Goal: Task Accomplishment & Management: Use online tool/utility

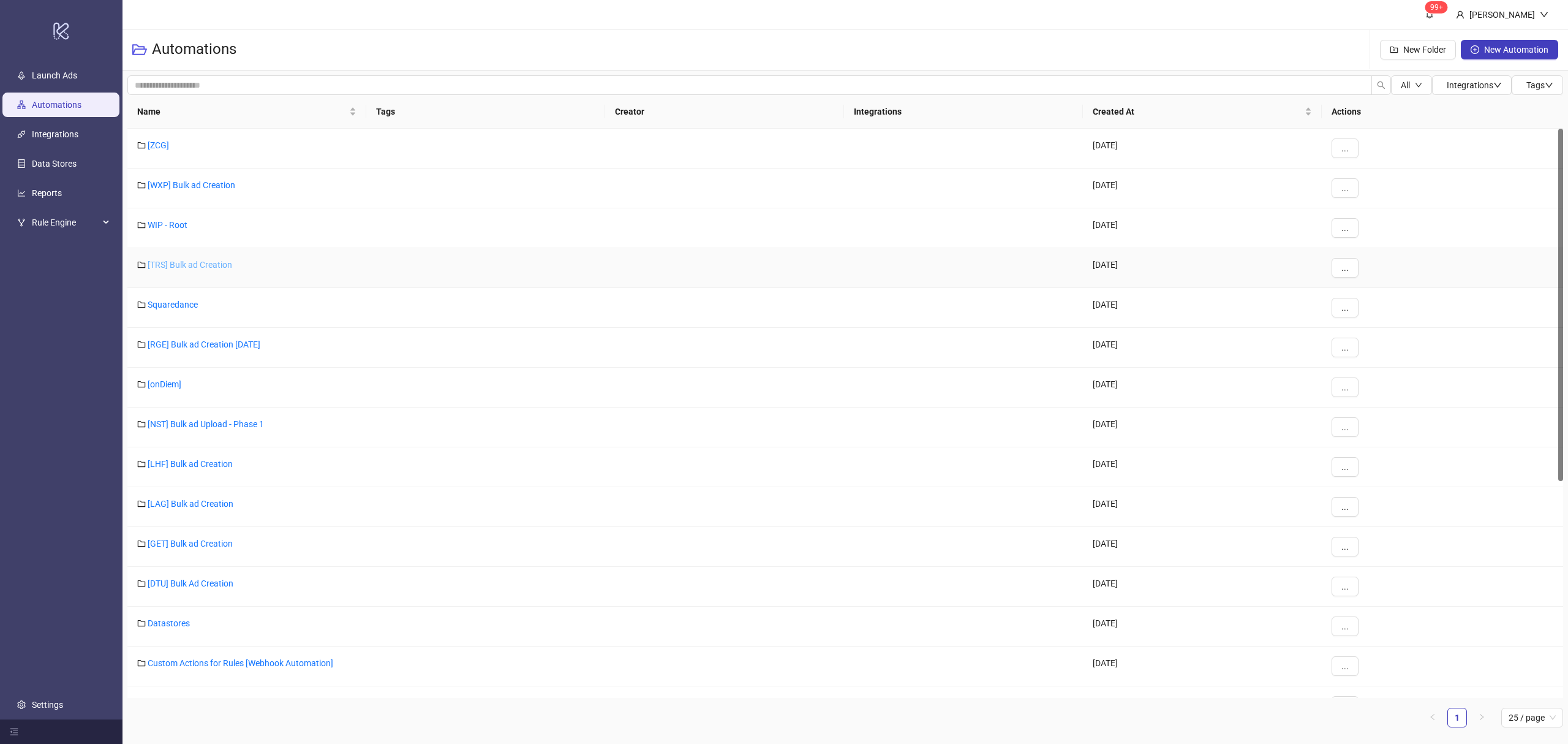
click at [173, 269] on link "[TRS] Bulk ad Creation" at bounding box center [190, 264] width 84 height 10
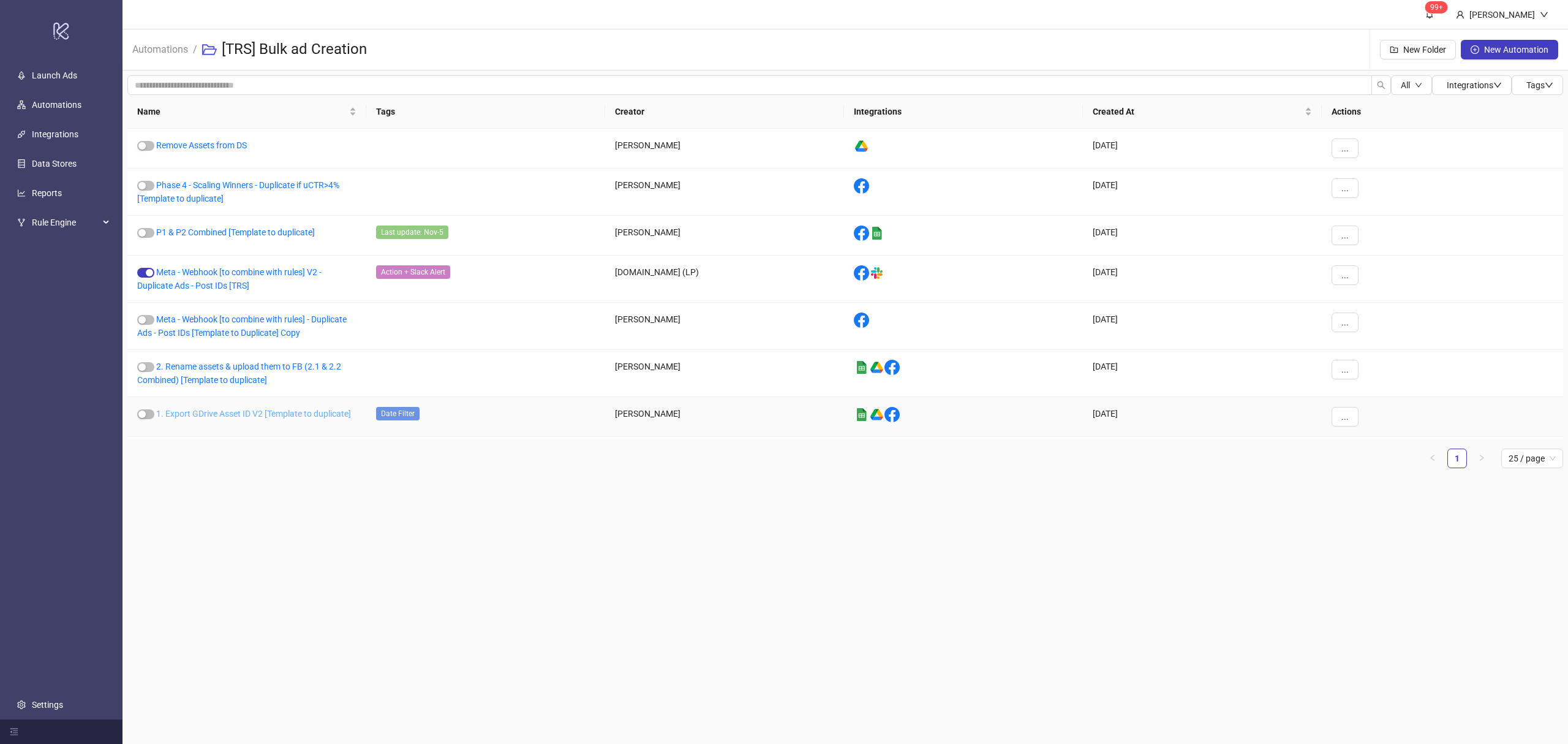
click at [236, 417] on link "1. Export GDrive Asset ID V2 [Template to duplicate]" at bounding box center [253, 413] width 195 height 10
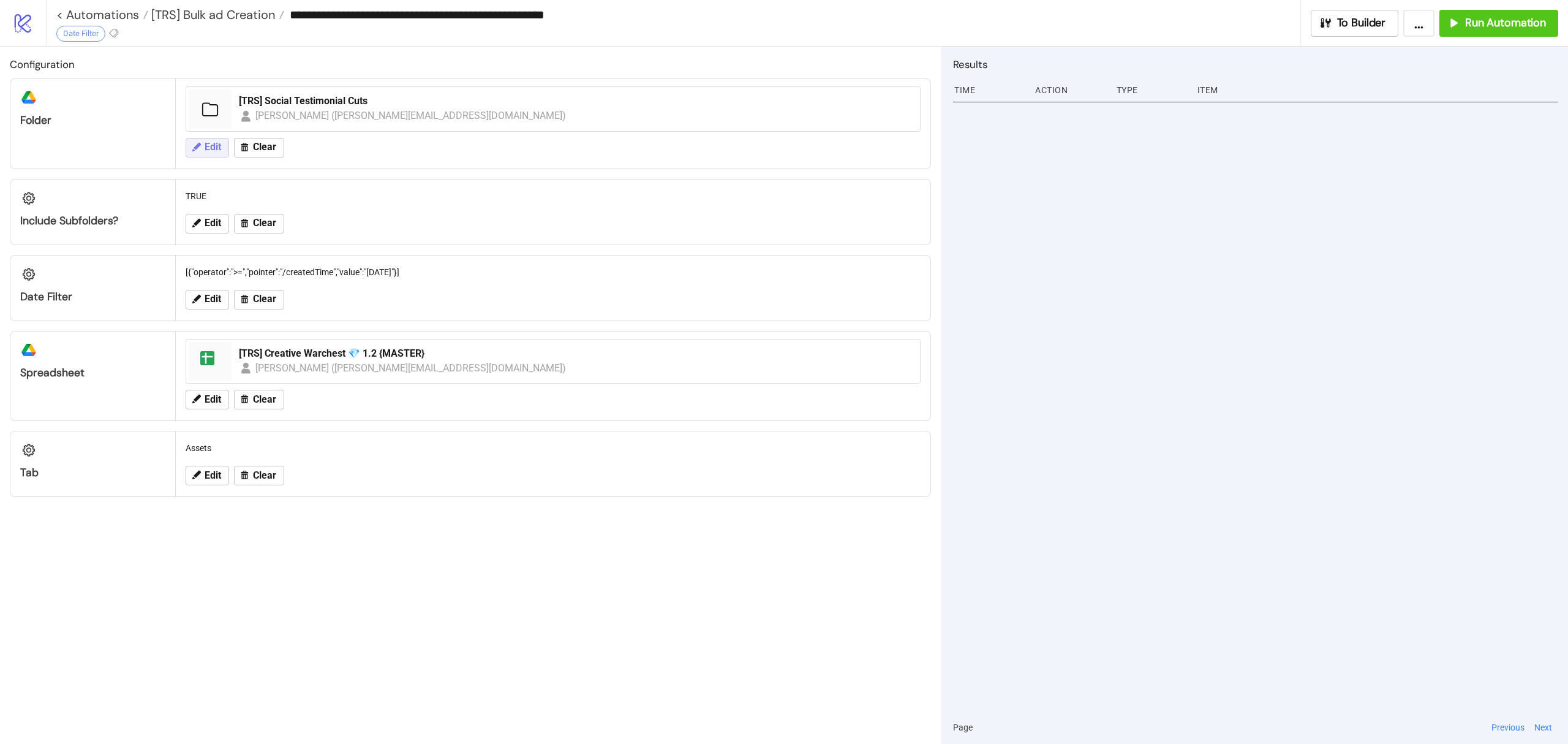
click at [199, 146] on icon at bounding box center [197, 146] width 9 height 9
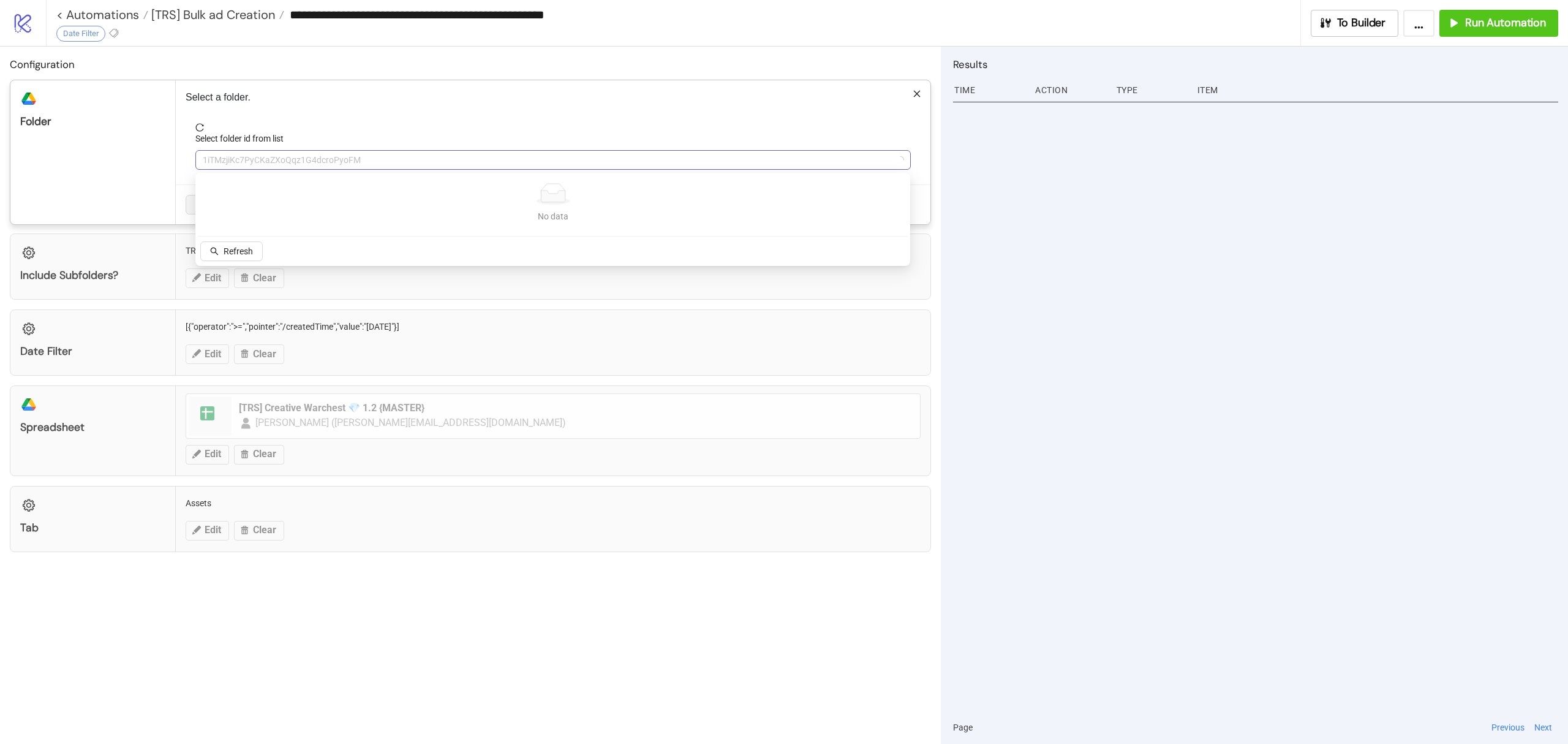
click at [256, 161] on span "1iTMzjiKc7PyCKaZXoQqz1G4dcroPyoFM" at bounding box center [554, 160] width 701 height 18
click at [272, 155] on span "1iTMzjiKc7PyCKaZXoQqz1G4dcroPyoFM" at bounding box center [554, 160] width 701 height 18
click at [272, 157] on span "[TRS] Social Testimonial Cuts" at bounding box center [554, 160] width 701 height 18
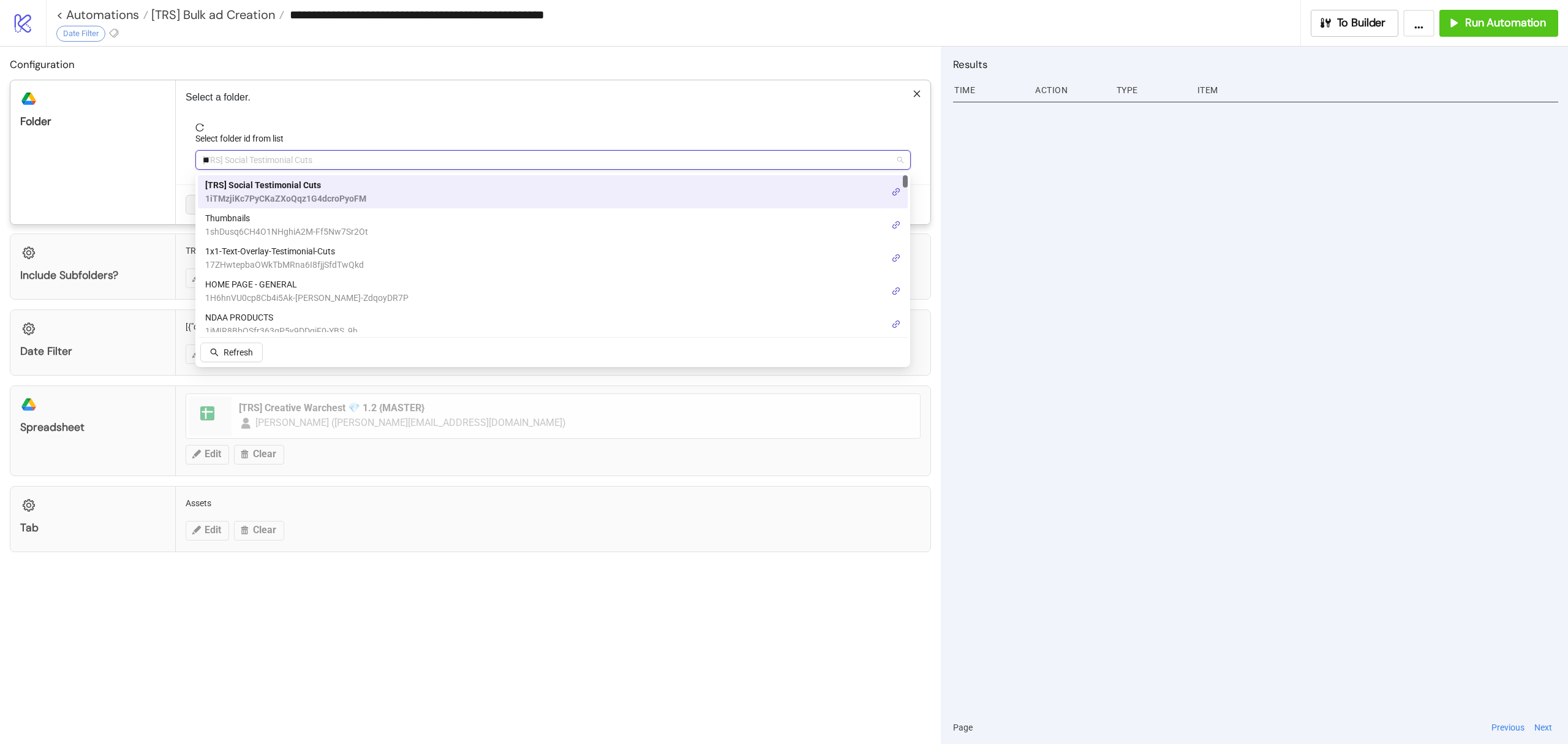
type input "***"
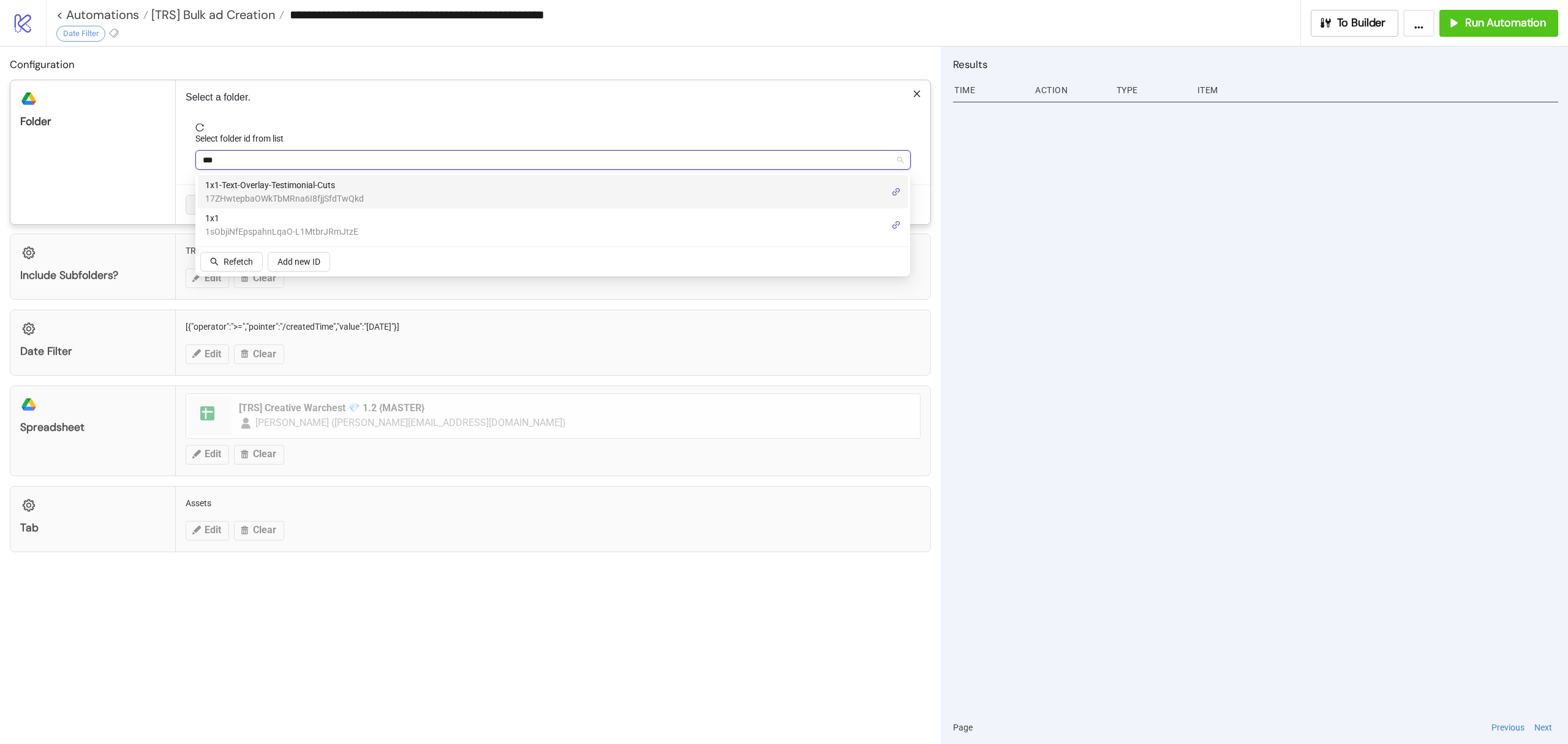
click at [286, 195] on span "17ZHwtepbaOWkTbMRna6I8fjjSfdTwQkd" at bounding box center [284, 198] width 159 height 13
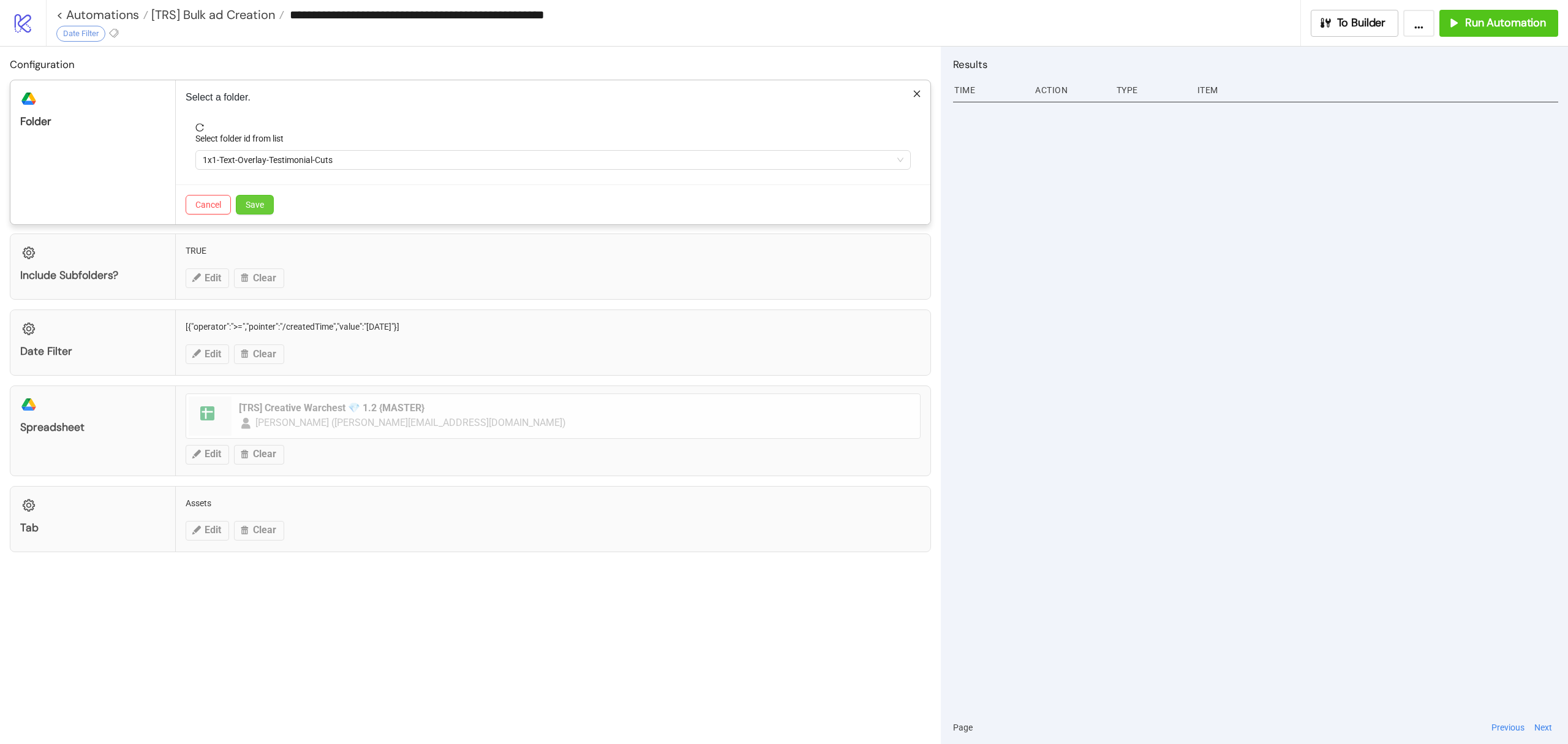
click at [263, 206] on span "Save" at bounding box center [254, 204] width 18 height 10
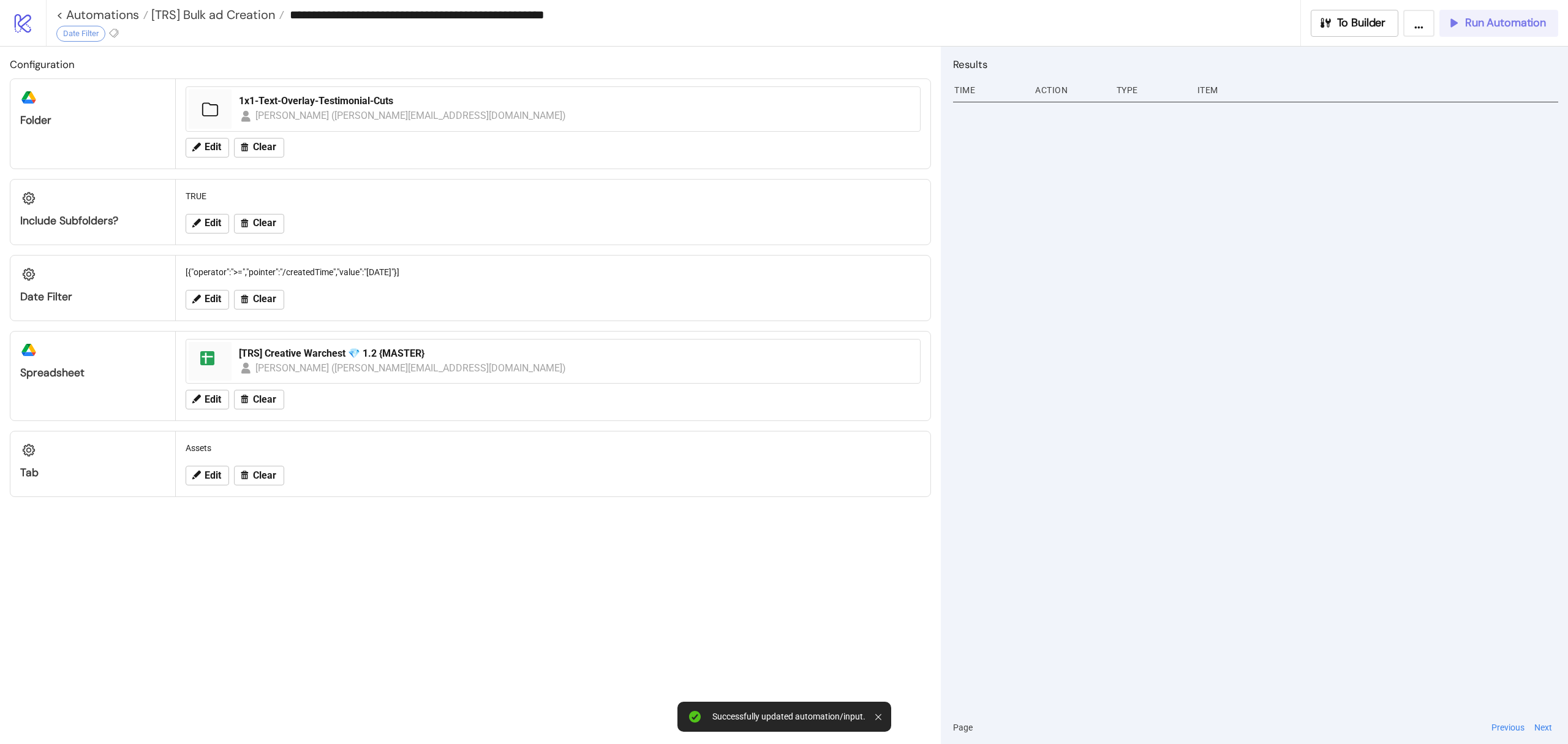
click at [1481, 23] on span "Run Automation" at bounding box center [1506, 23] width 81 height 14
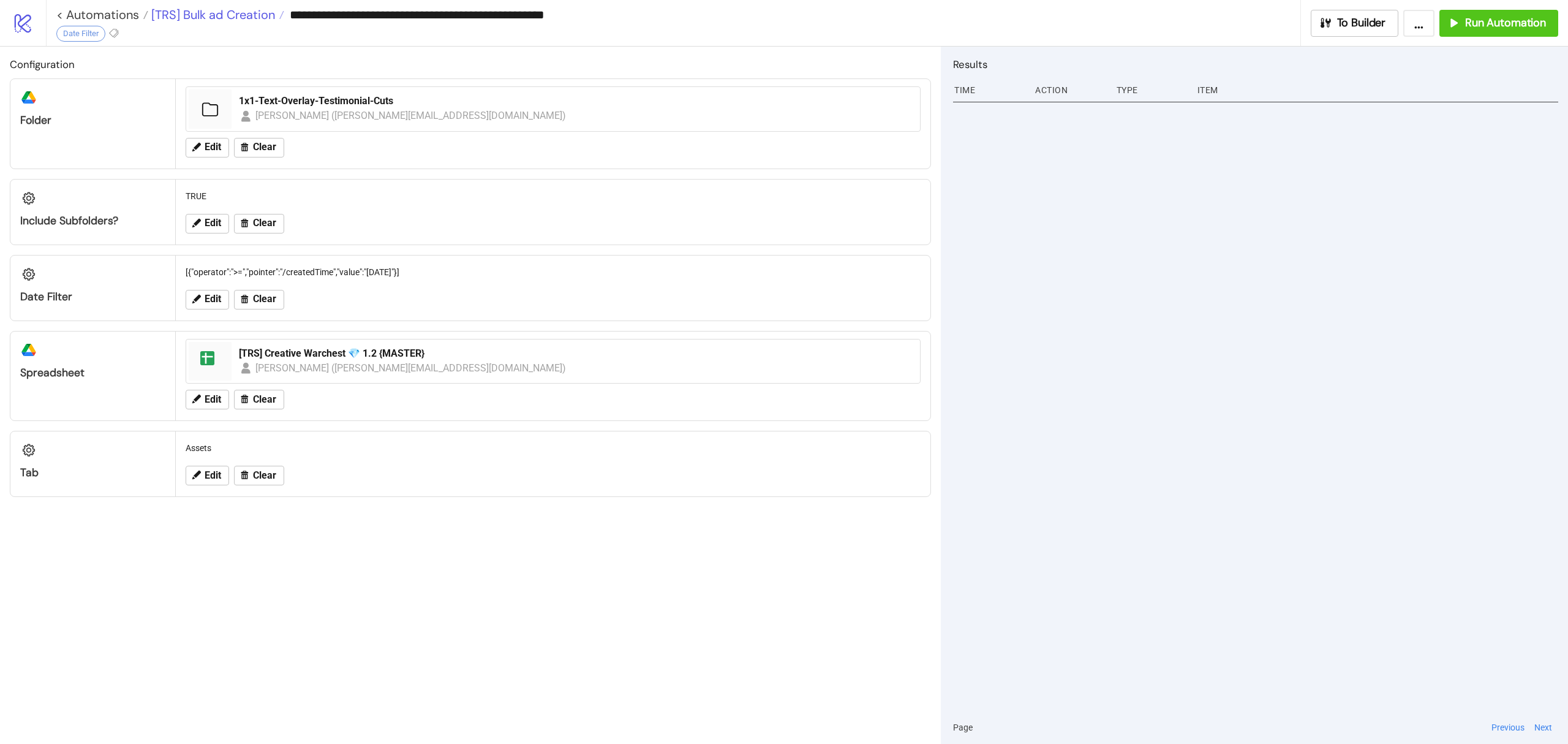
click at [234, 13] on span "[TRS] Bulk ad Creation" at bounding box center [211, 14] width 127 height 16
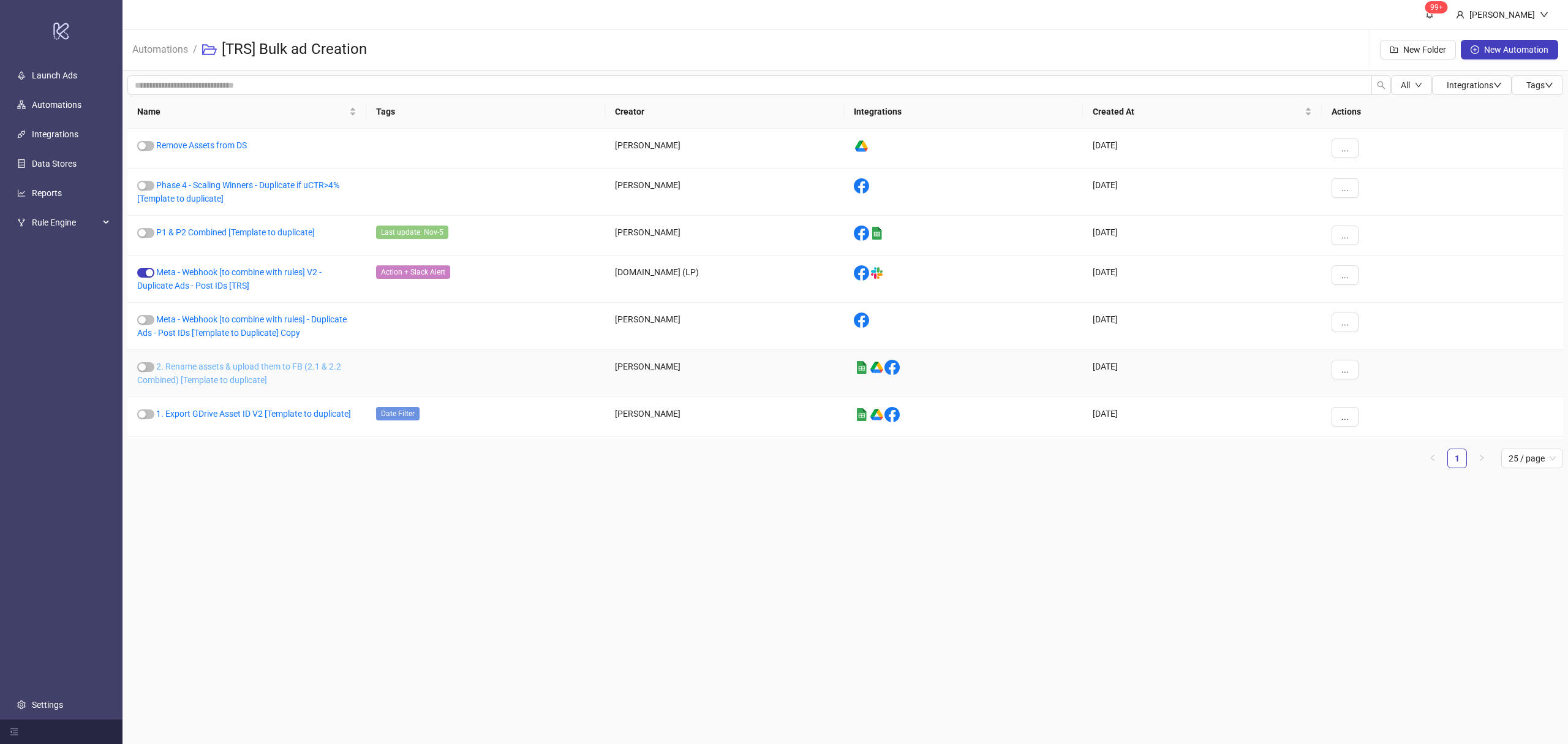
click at [231, 368] on link "2. Rename assets & upload them to FB (2.1 & 2.2 Combined) [Template to duplicat…" at bounding box center [239, 373] width 204 height 23
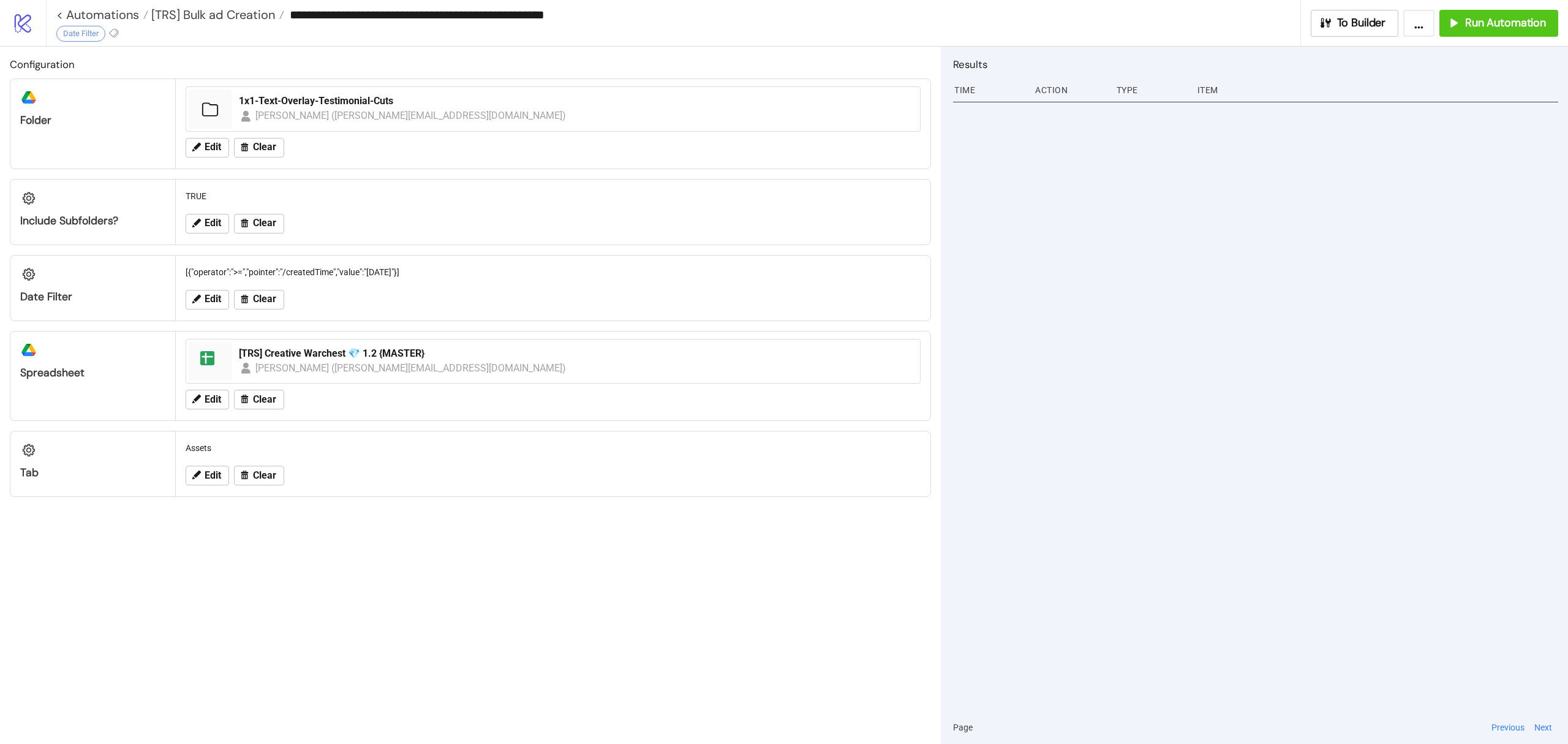
type input "**********"
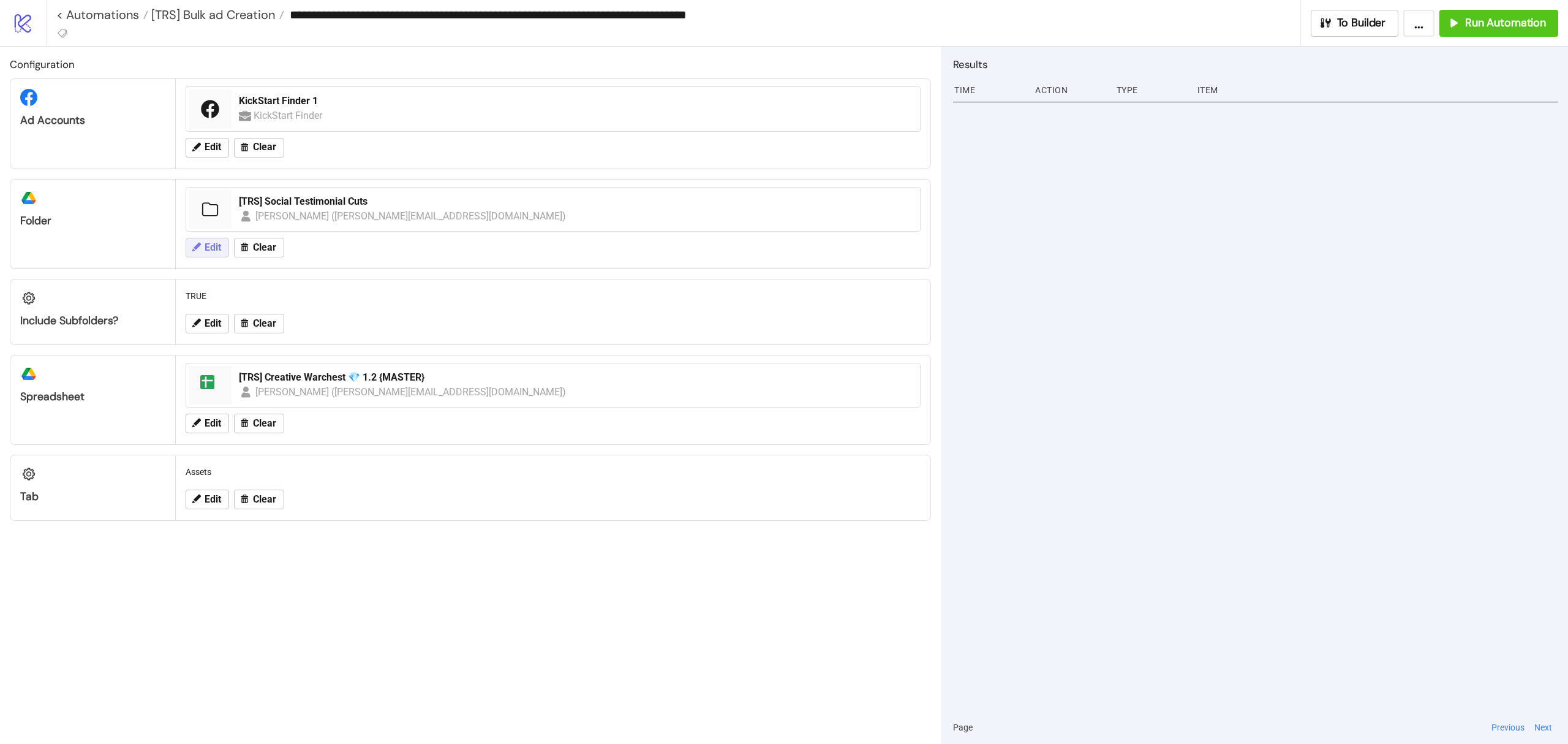
click at [209, 246] on span "Edit" at bounding box center [213, 247] width 16 height 11
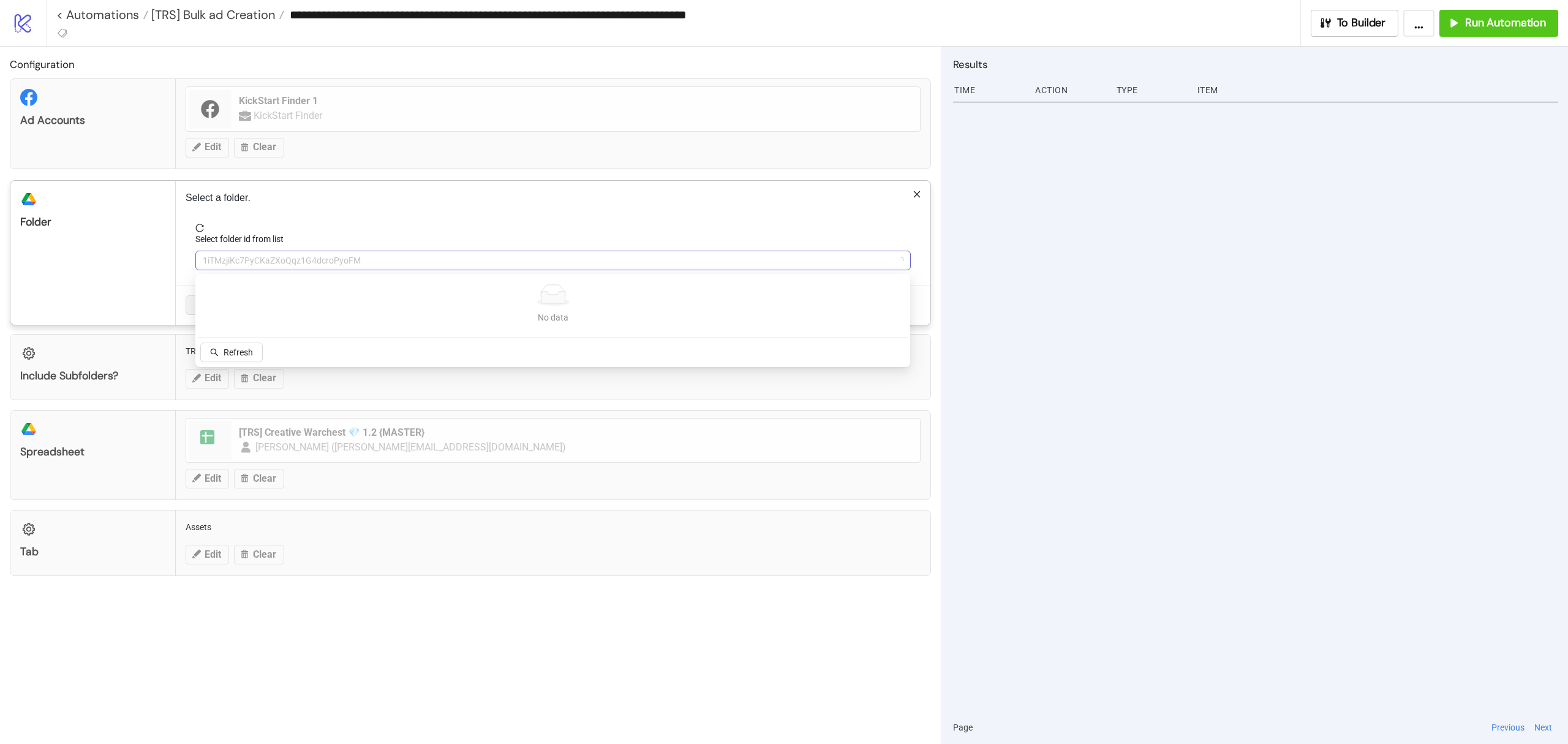
click at [279, 253] on span "1iTMzjiKc7PyCKaZXoQqz1G4dcroPyoFM" at bounding box center [554, 261] width 701 height 18
click at [270, 265] on span "[TRS] Social Testimonial Cuts" at bounding box center [554, 261] width 701 height 18
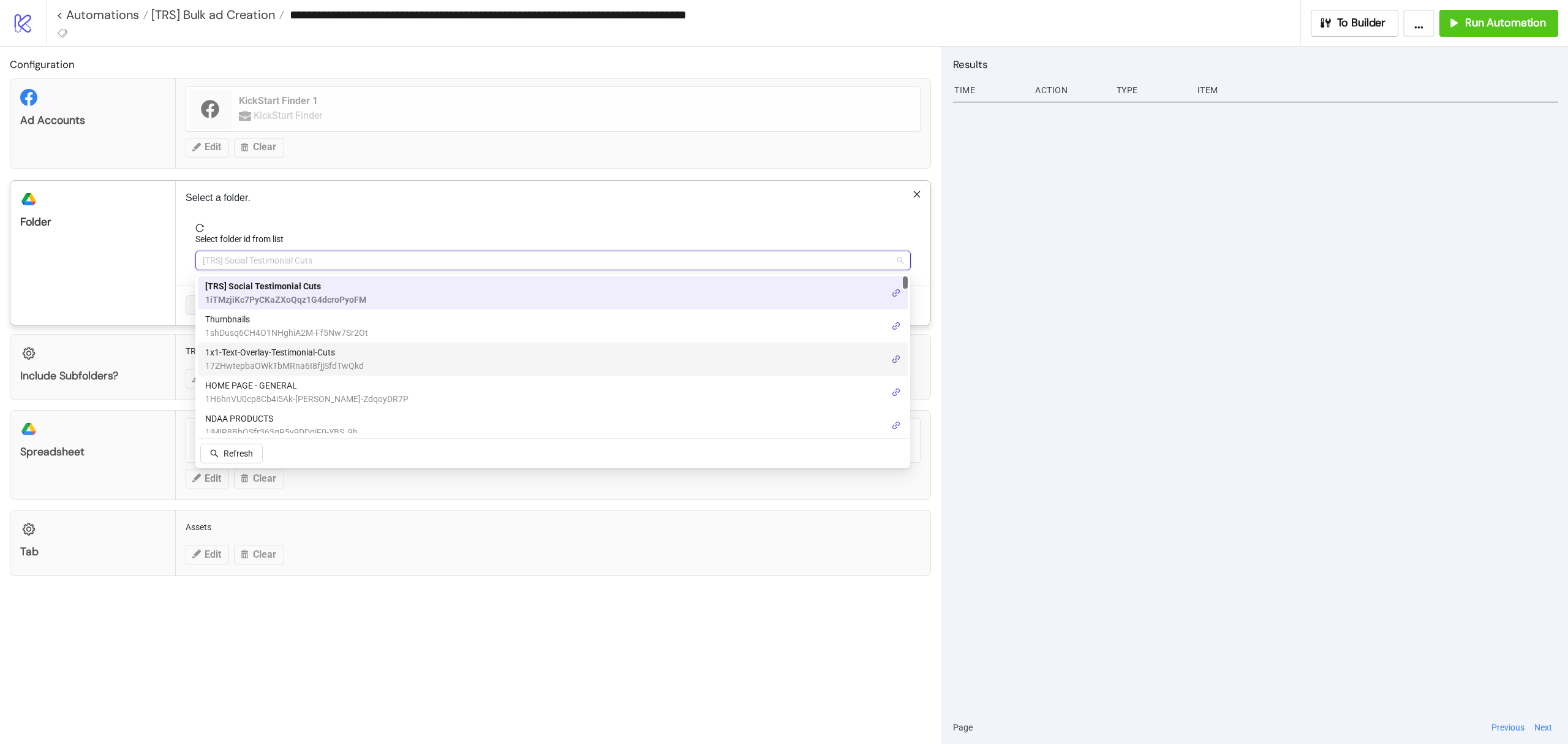
click at [292, 359] on span "17ZHwtepbaOWkTbMRna6I8fjjSfdTwQkd" at bounding box center [284, 365] width 159 height 13
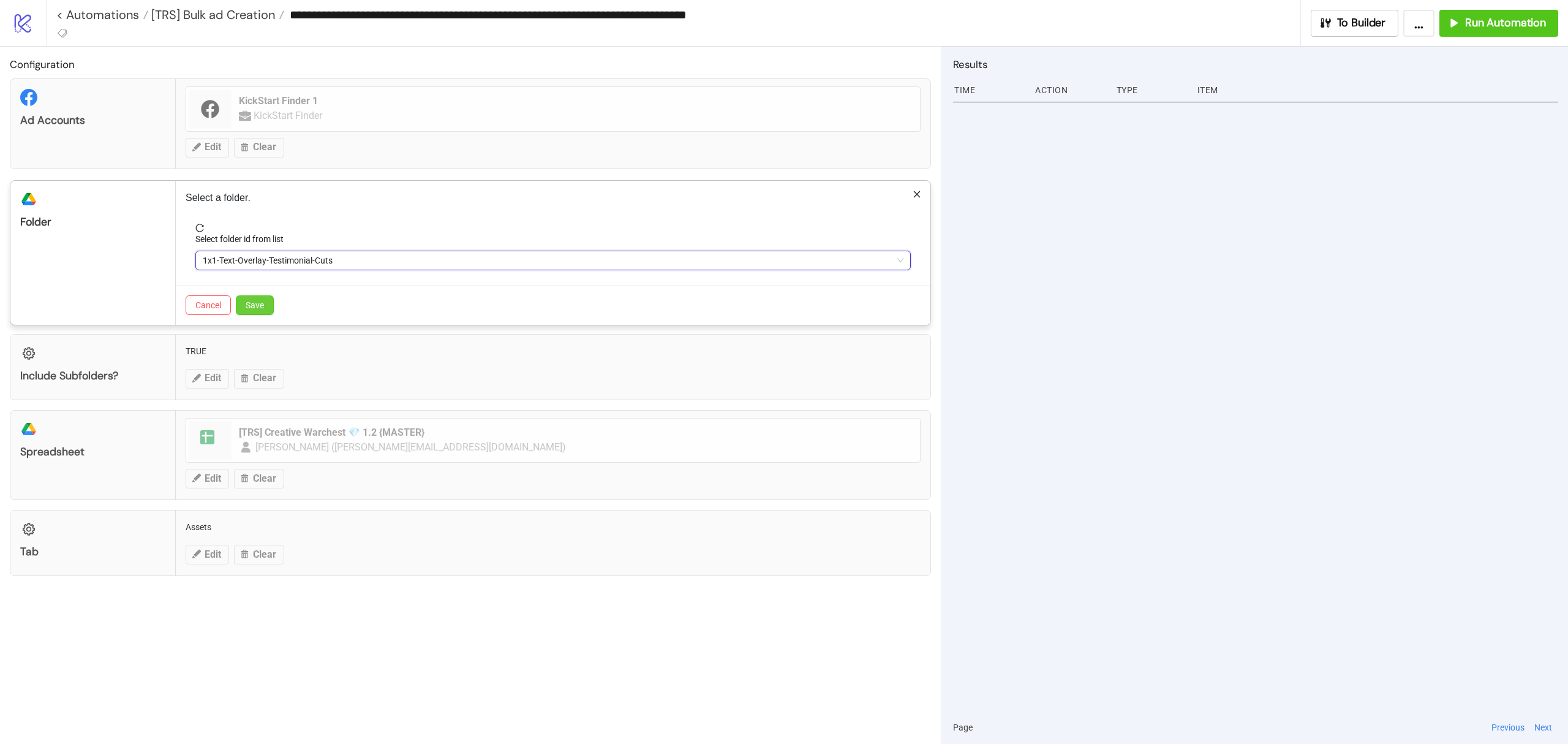
click at [259, 311] on button "Save" at bounding box center [254, 306] width 38 height 20
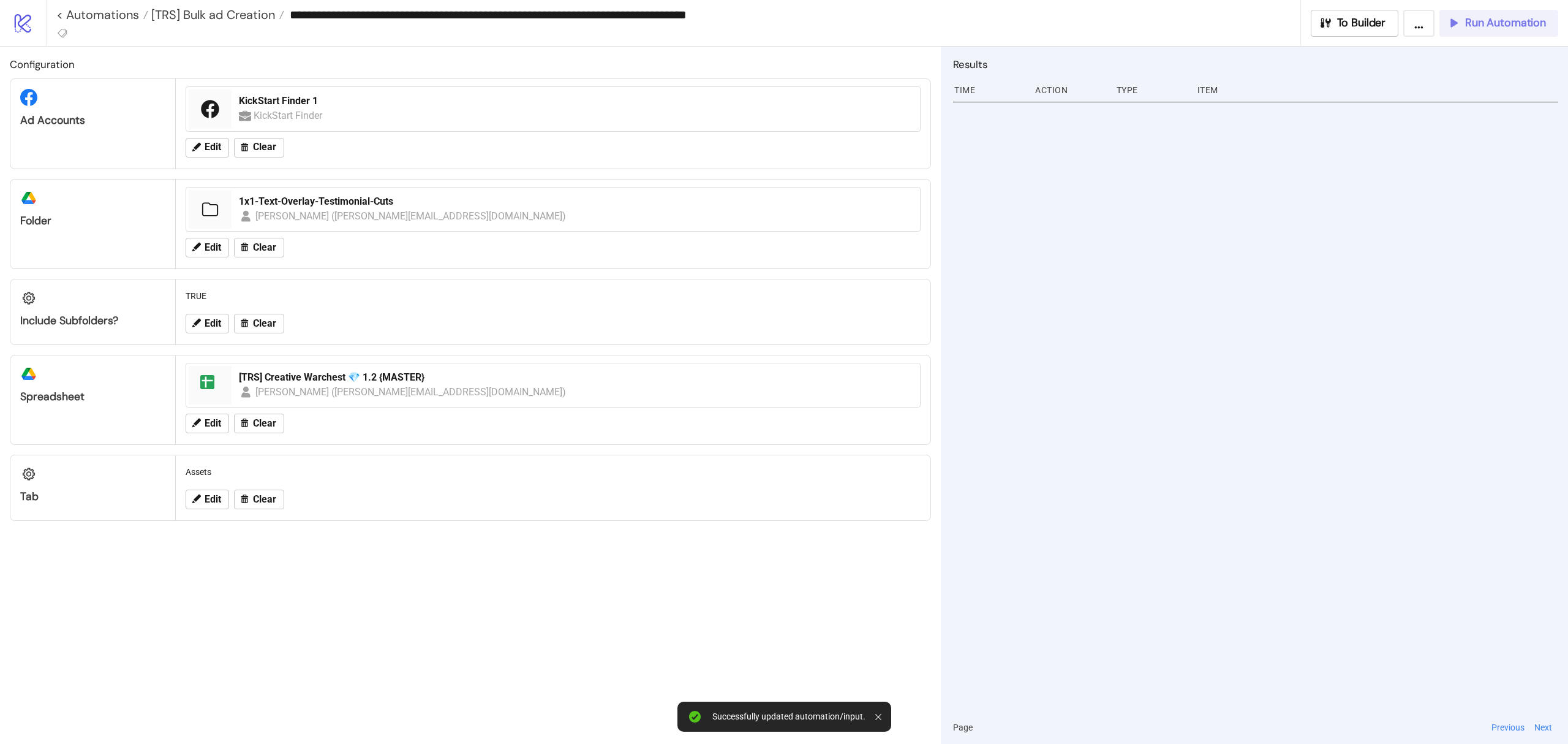
click at [1481, 18] on span "Run Automation" at bounding box center [1506, 23] width 81 height 14
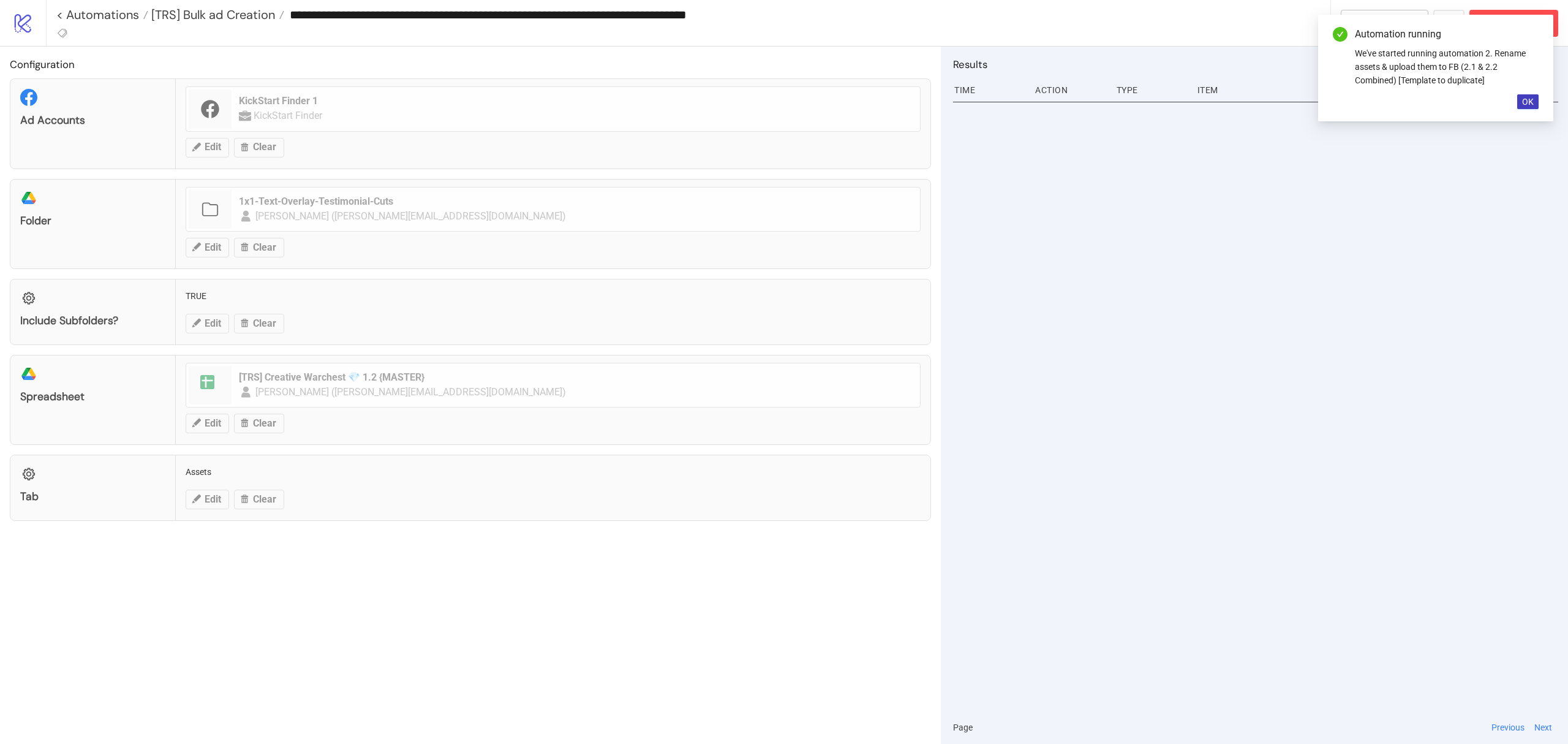
click at [1546, 94] on div "Automation running We've started running automation 2. Rename assets & upload t…" at bounding box center [1436, 67] width 235 height 107
click at [1535, 98] on button "OK" at bounding box center [1528, 102] width 22 height 14
